Goal: Find specific page/section: Find specific page/section

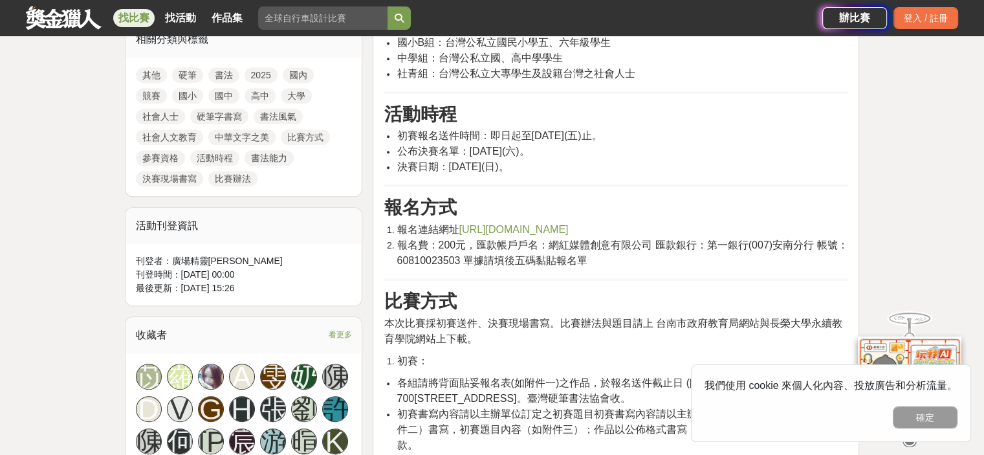
scroll to position [582, 0]
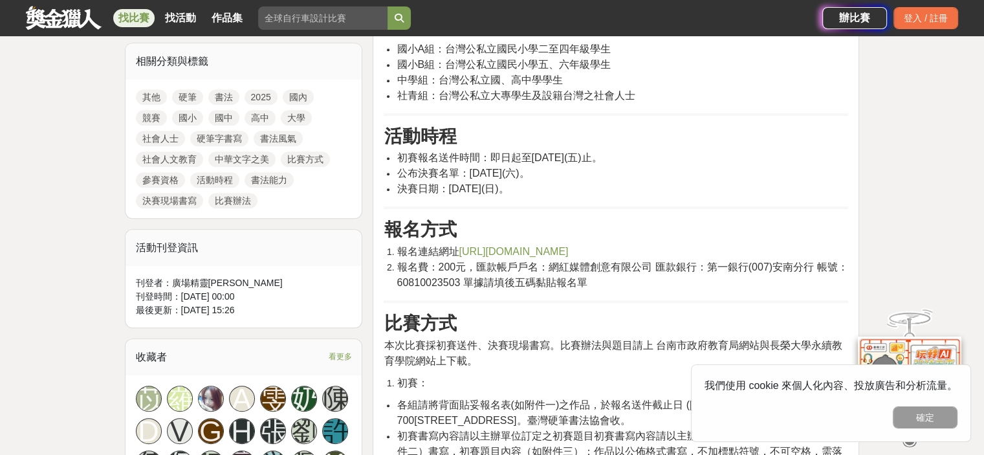
click at [529, 257] on span "https://forms.gle/xBm6VBxhhJxXVRi99" at bounding box center [513, 251] width 109 height 11
click at [194, 105] on link "硬筆" at bounding box center [187, 97] width 31 height 16
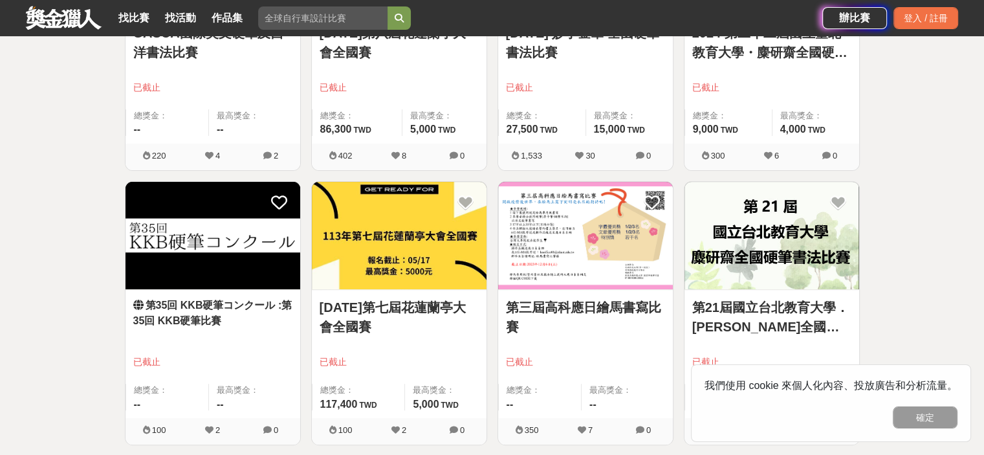
scroll to position [259, 0]
